Goal: Transaction & Acquisition: Purchase product/service

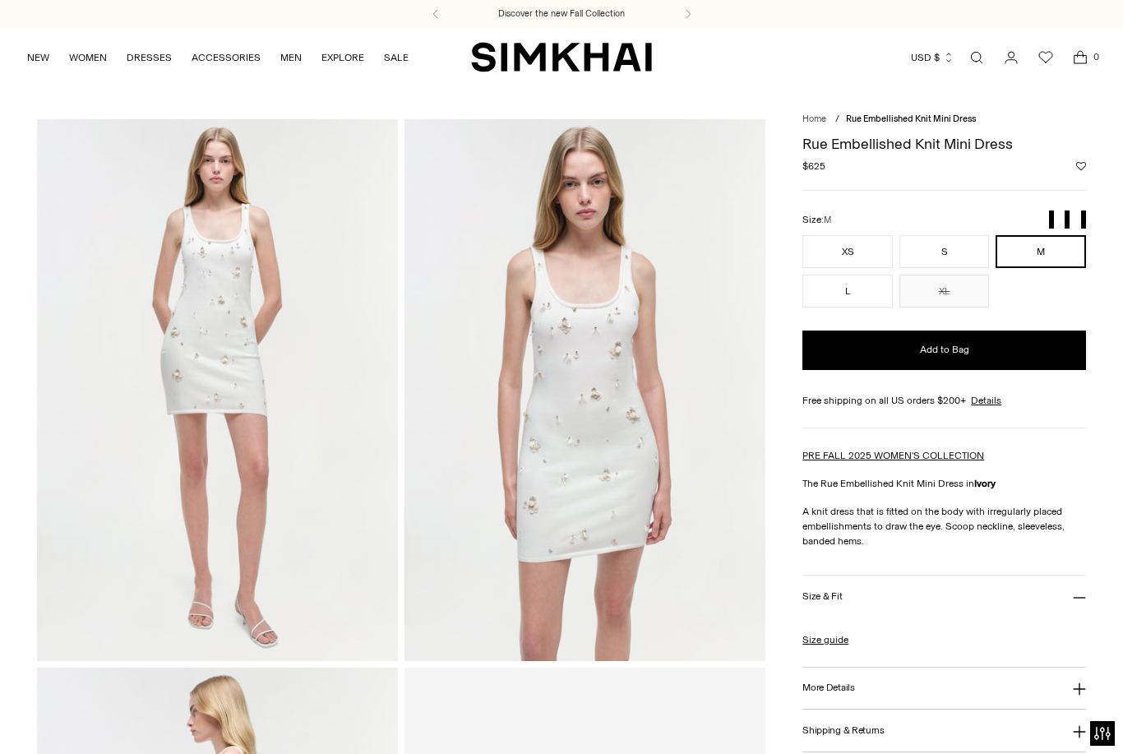
click at [601, 358] on img at bounding box center [584, 390] width 361 height 542
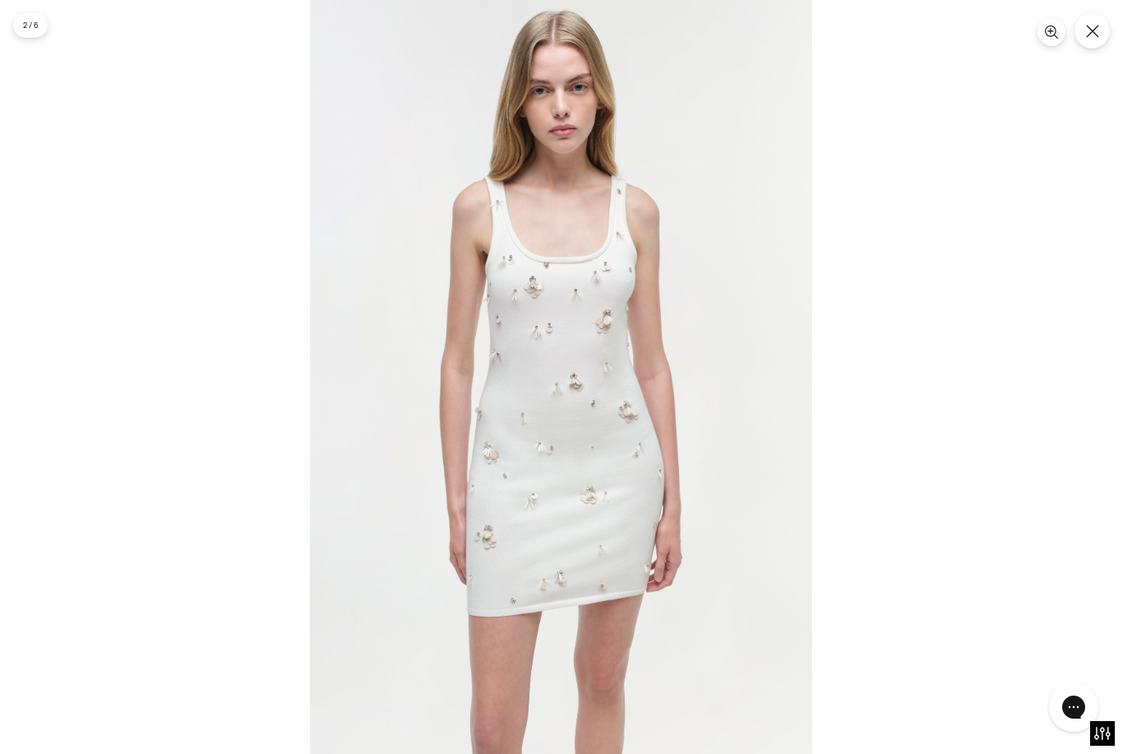
click at [1095, 35] on icon "Close" at bounding box center [1092, 31] width 13 height 13
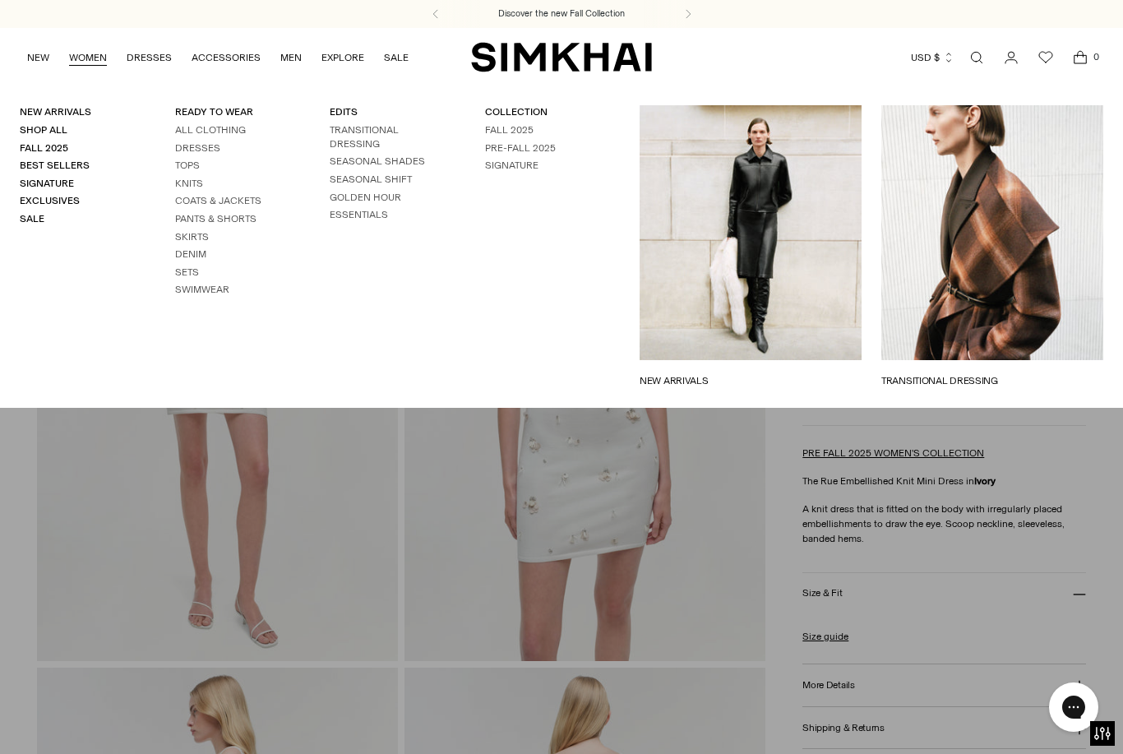
click at [191, 163] on link "Tops" at bounding box center [187, 165] width 25 height 12
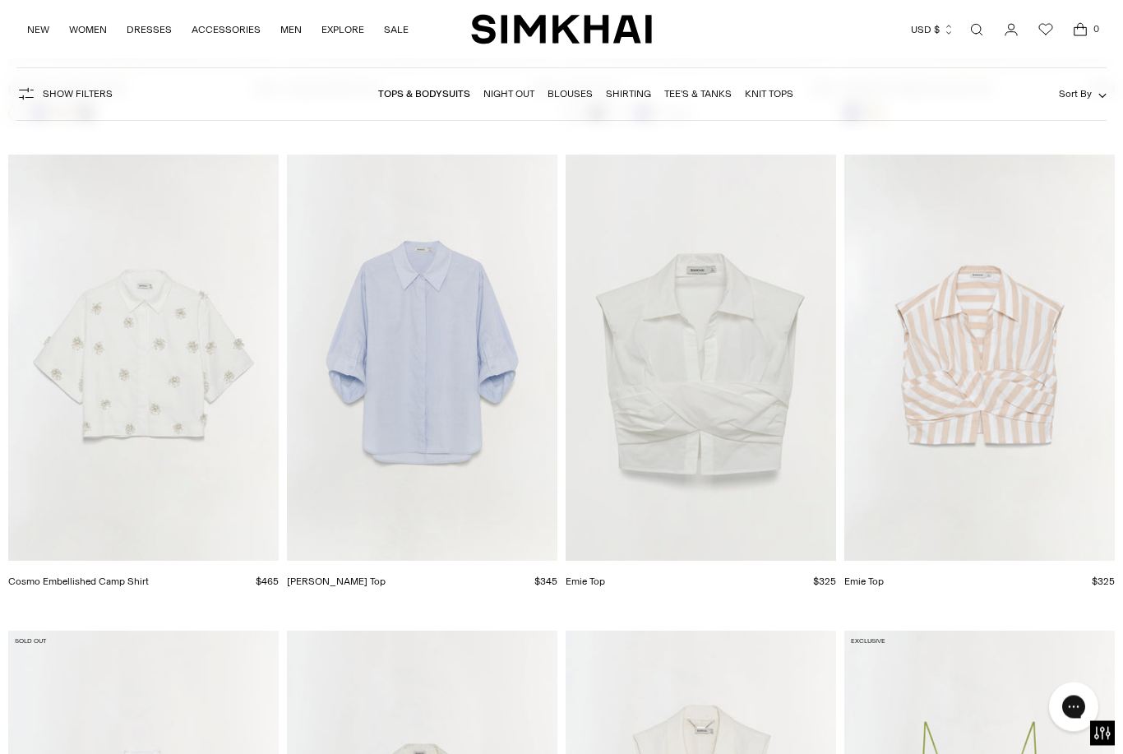
scroll to position [7436, 0]
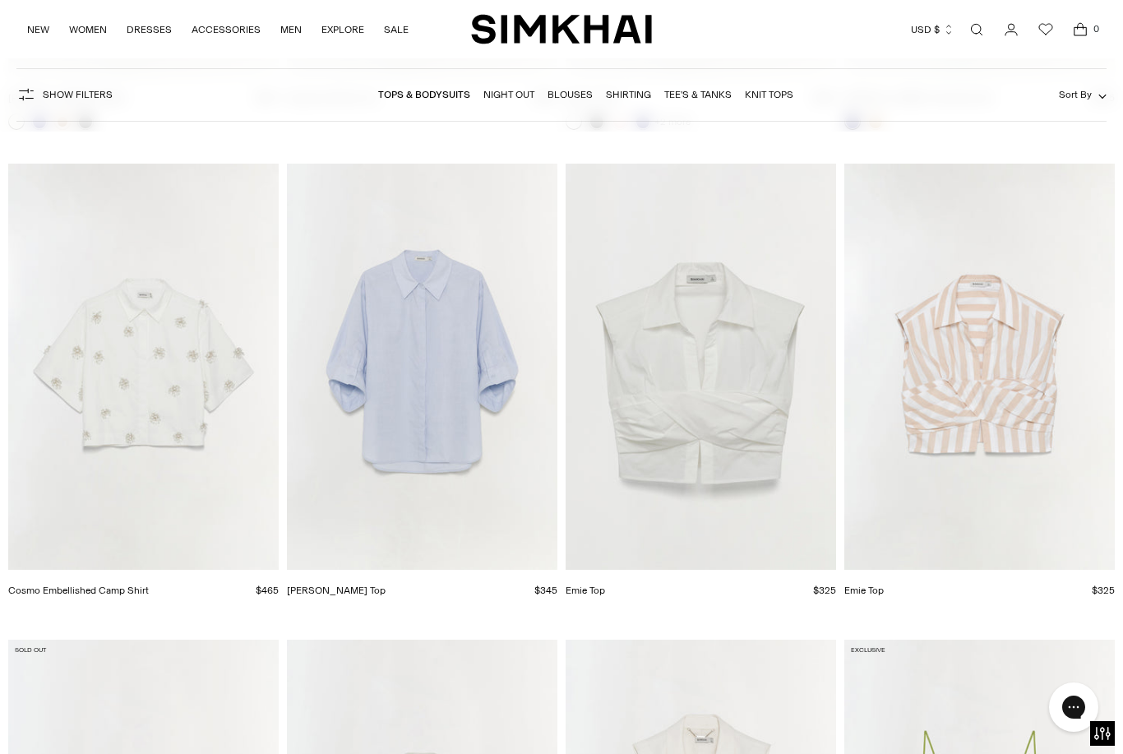
click at [671, 444] on img "Emie Top" at bounding box center [700, 367] width 270 height 406
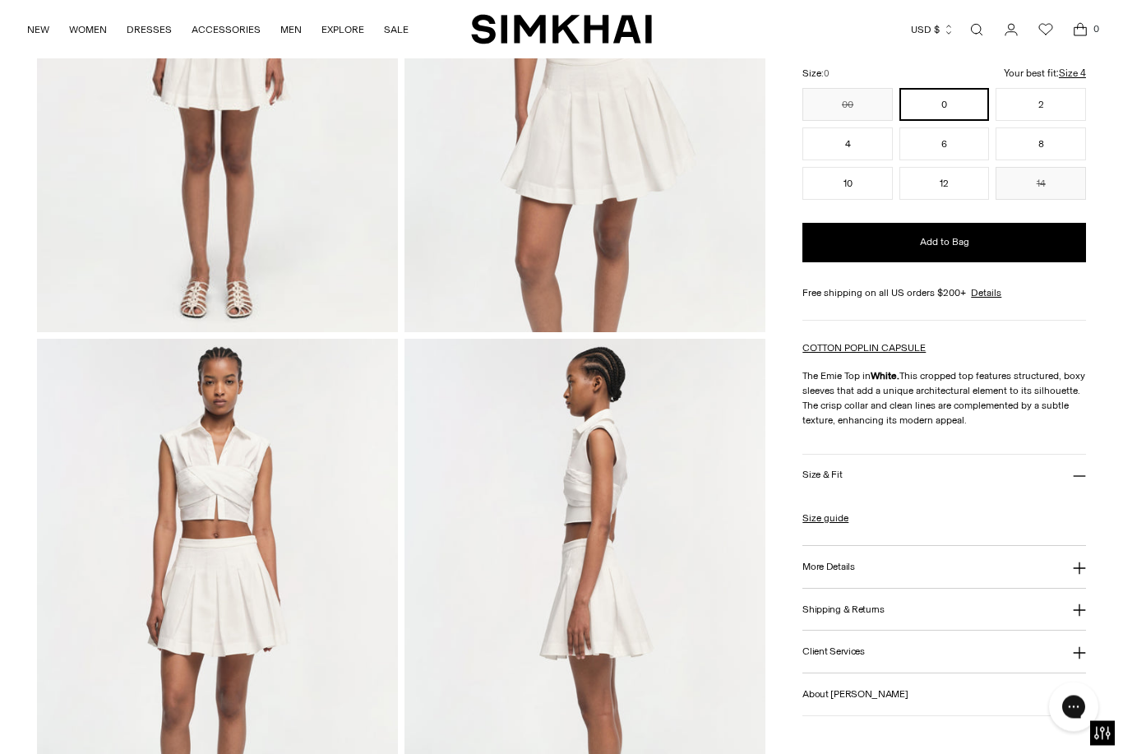
scroll to position [329, 0]
click at [1024, 577] on button "More Details" at bounding box center [944, 568] width 284 height 42
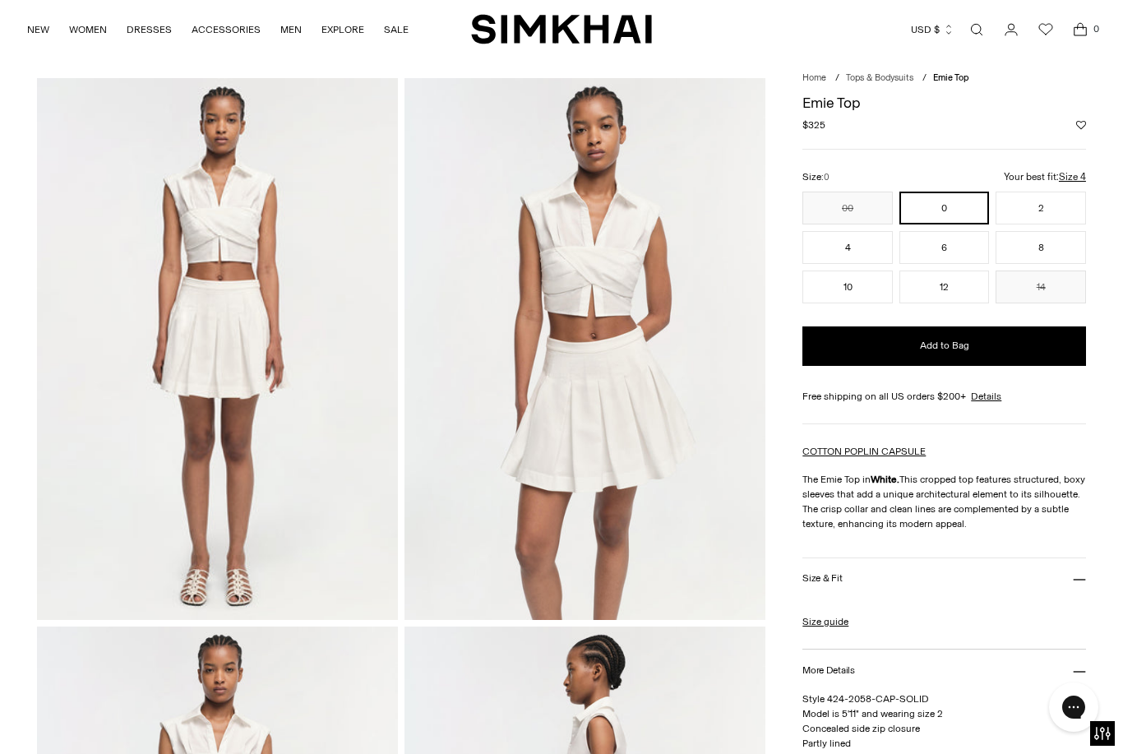
scroll to position [0, 0]
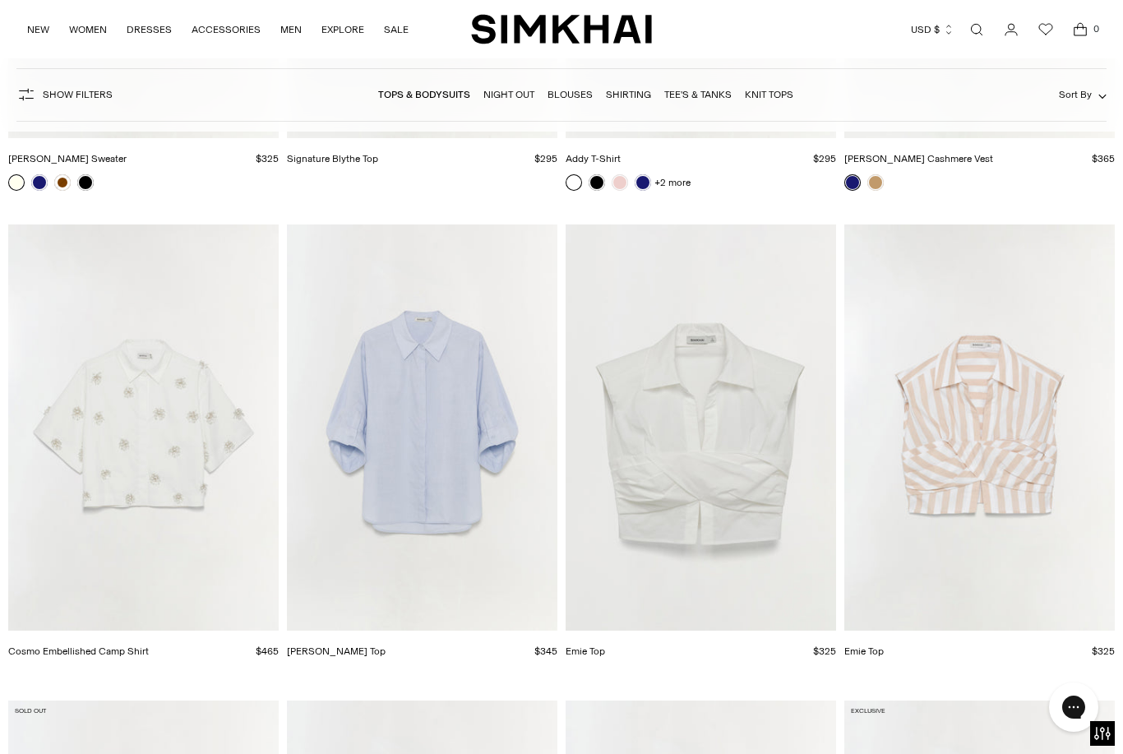
scroll to position [7428, 0]
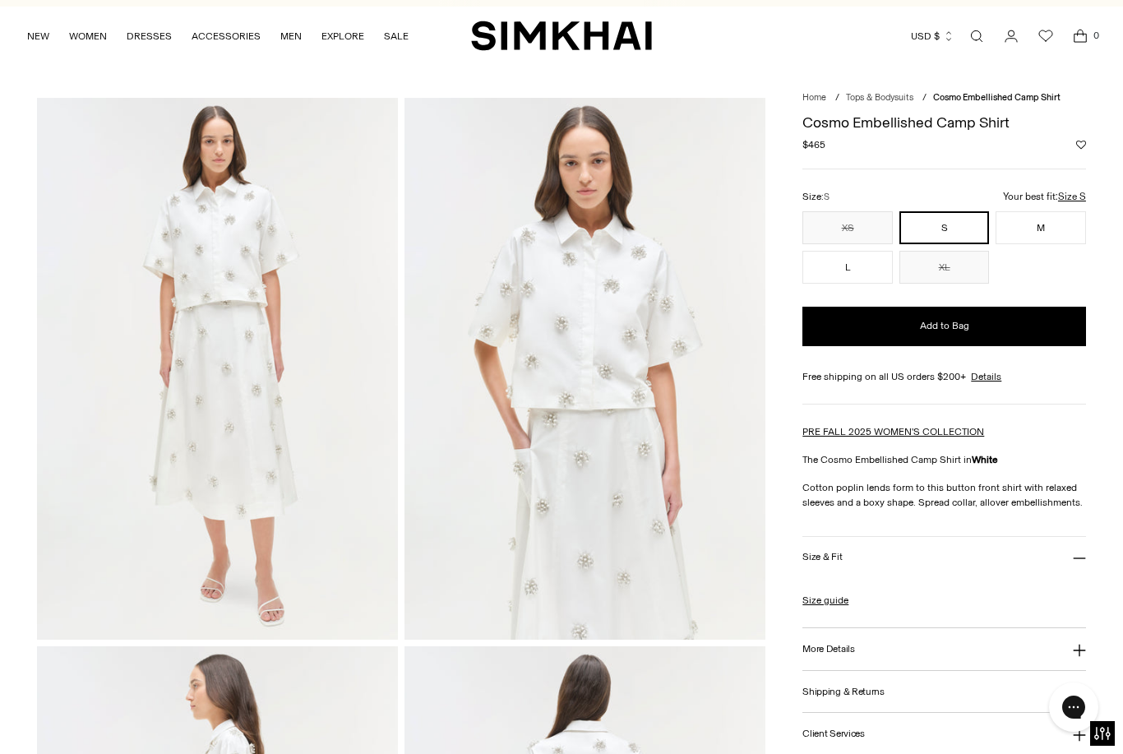
scroll to position [25, 0]
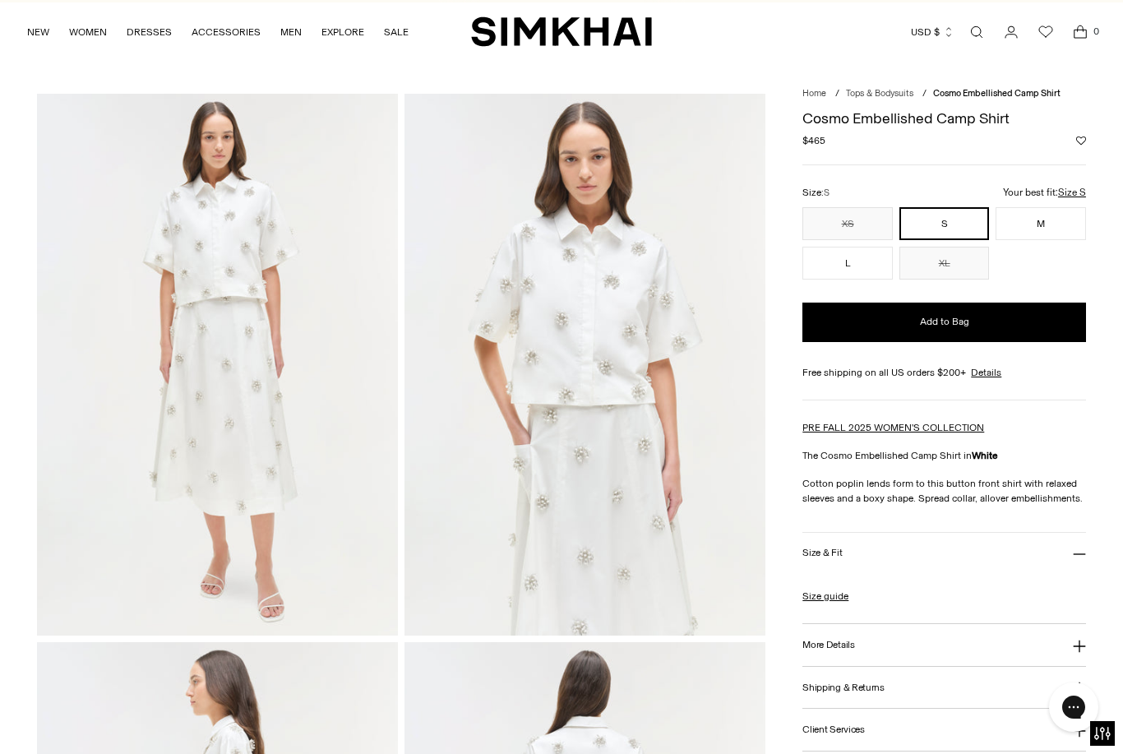
click at [1016, 654] on button "More Details" at bounding box center [944, 645] width 284 height 42
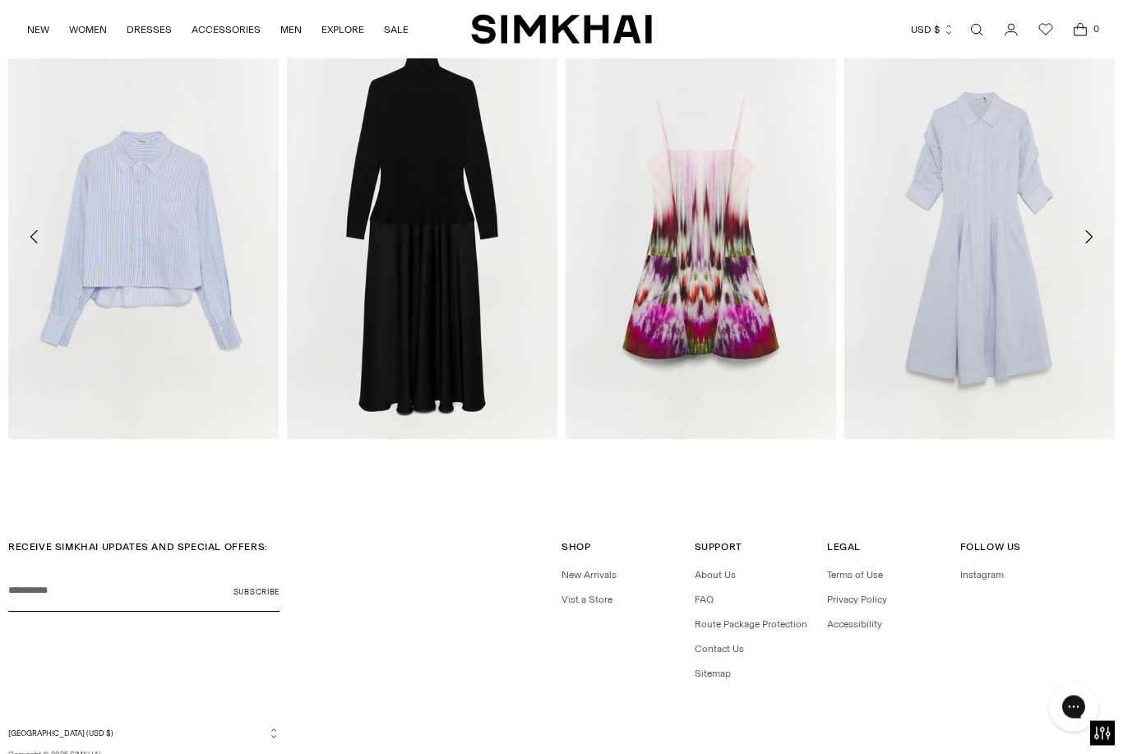
scroll to position [2340, 0]
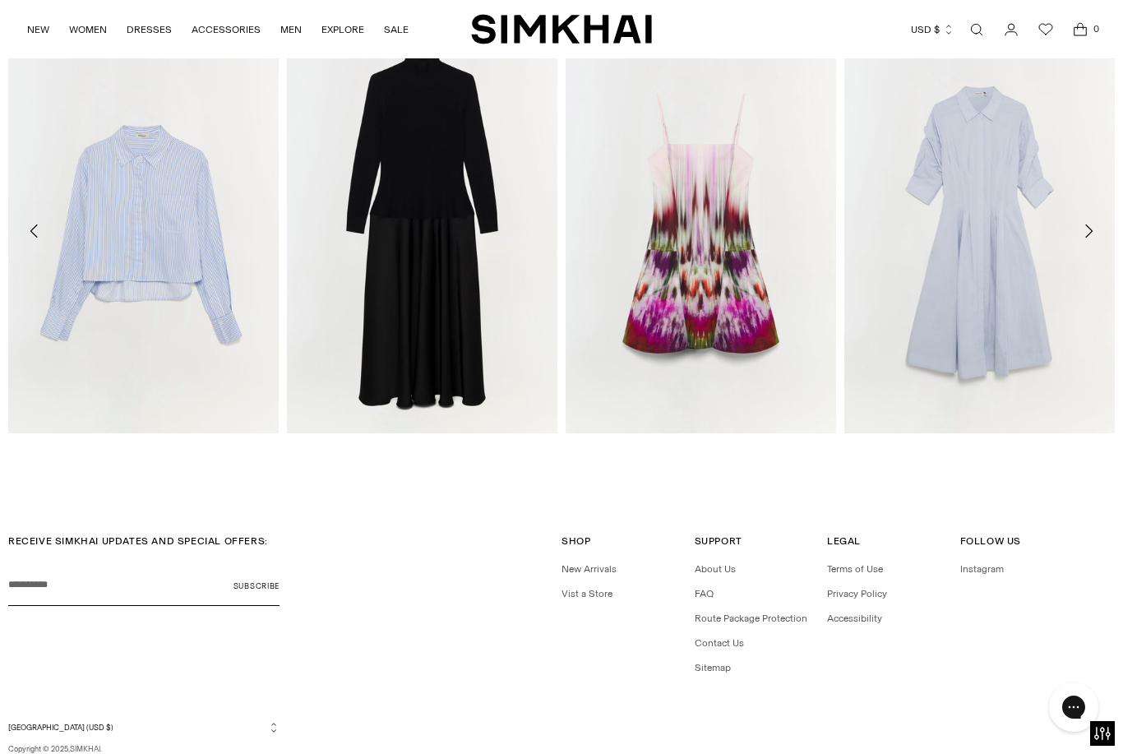
click at [611, 451] on link "Judie Mini Dress" at bounding box center [601, 454] width 73 height 12
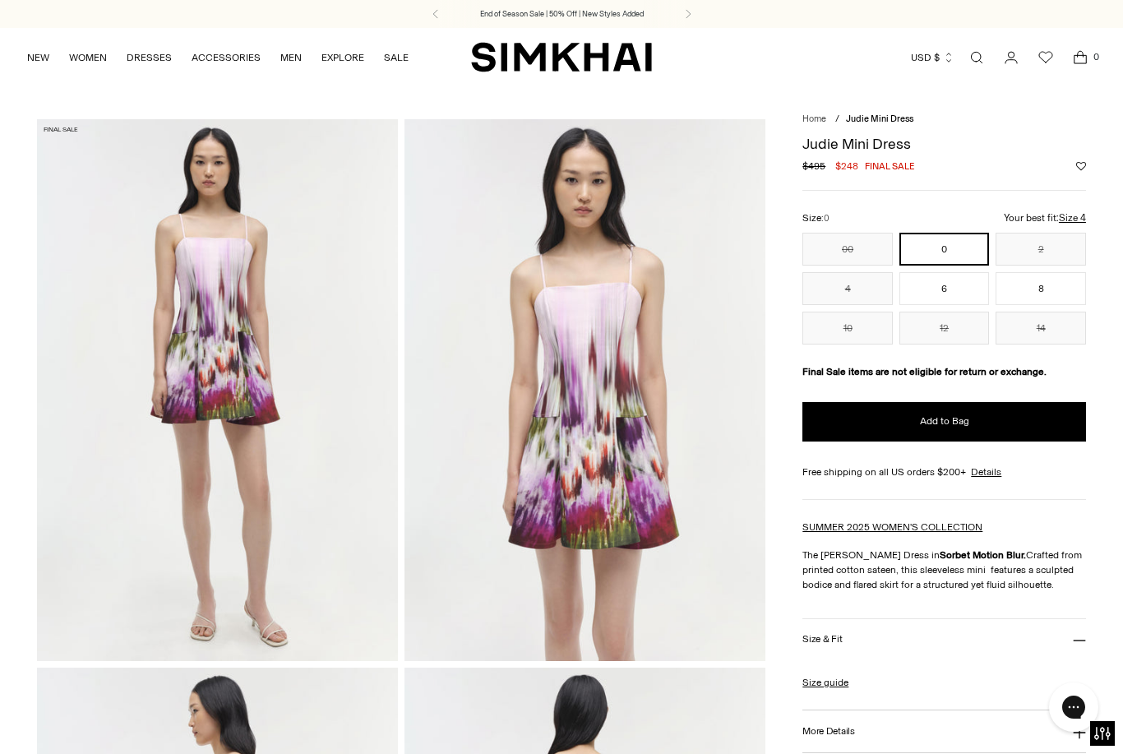
click at [270, 393] on img at bounding box center [217, 390] width 361 height 542
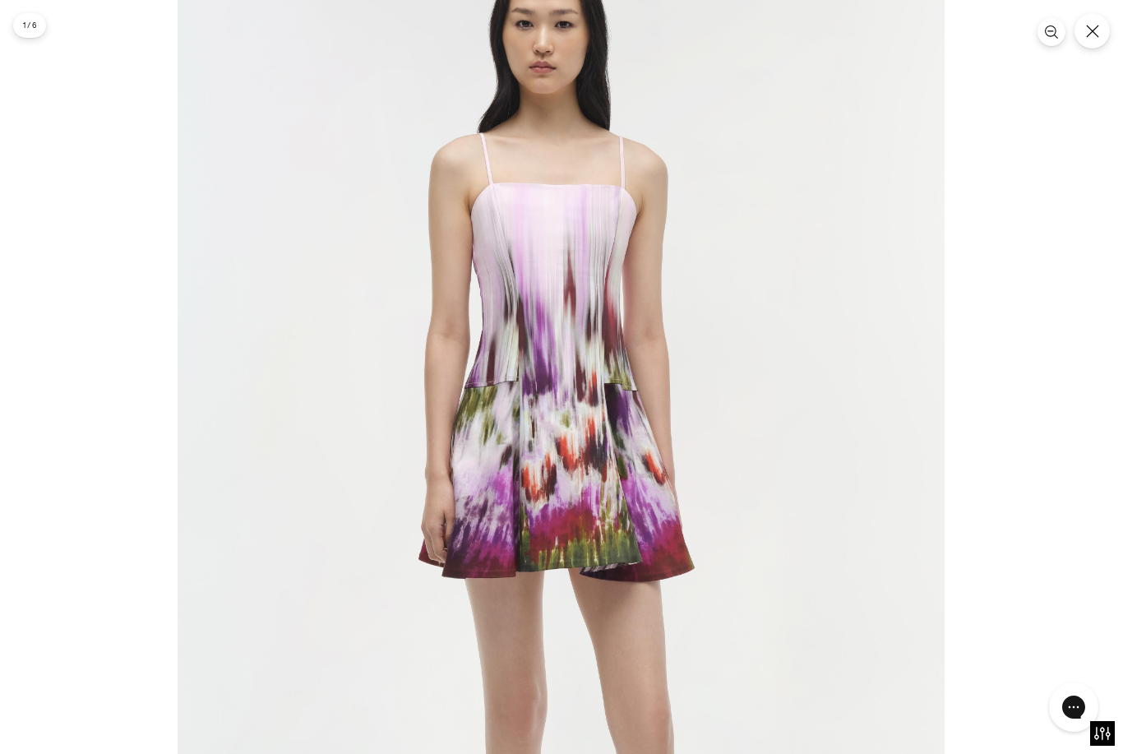
click at [1078, 39] on button "Close" at bounding box center [1091, 30] width 35 height 35
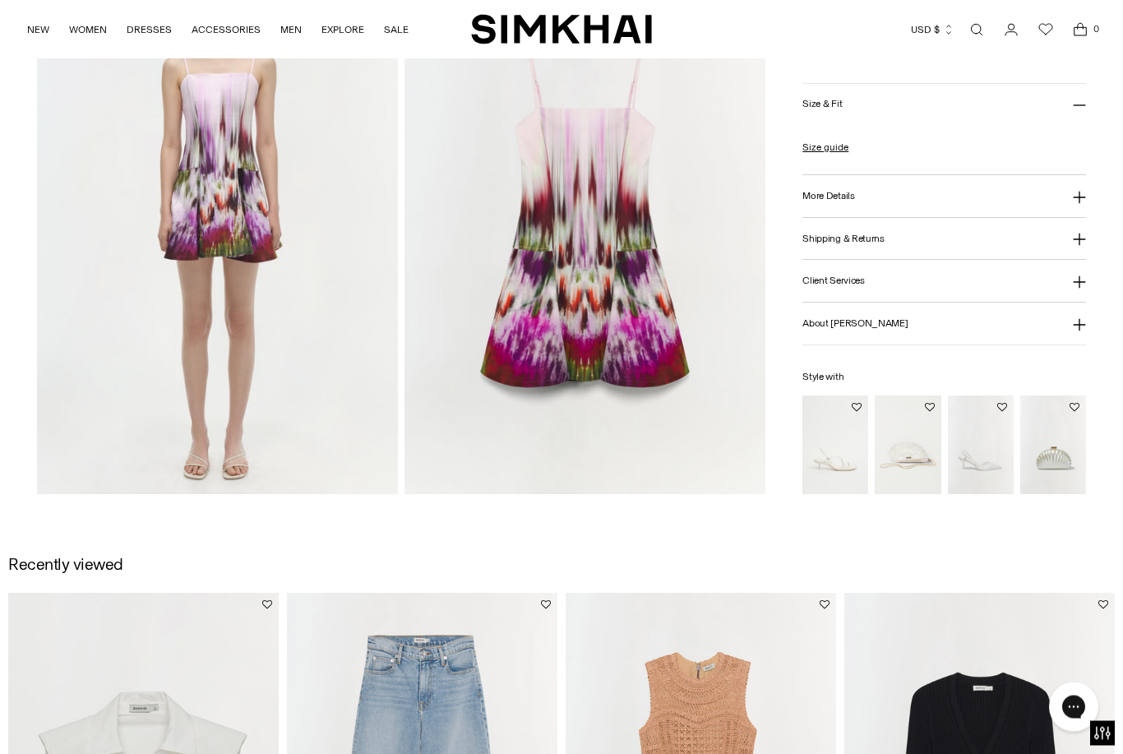
scroll to position [1262, 0]
click at [1022, 330] on button "About Jonathan Simkhai" at bounding box center [944, 323] width 284 height 42
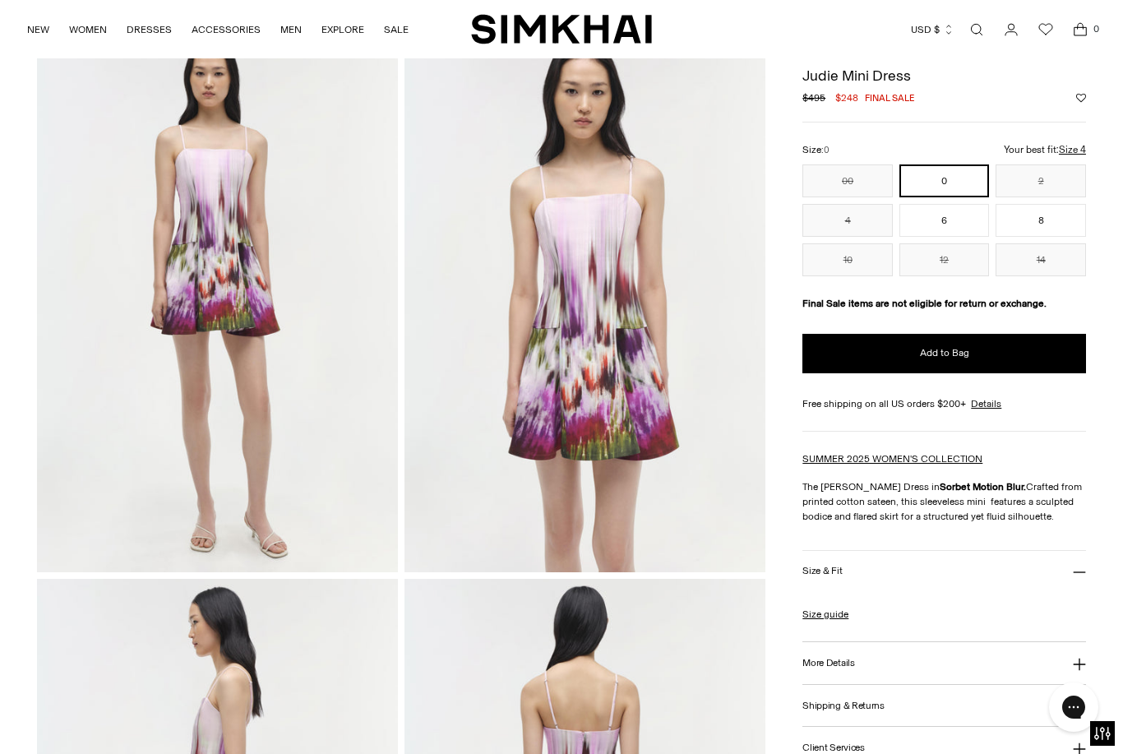
scroll to position [0, 0]
